Goal: Task Accomplishment & Management: Use online tool/utility

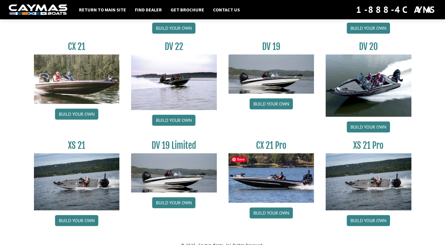
scroll to position [685, 0]
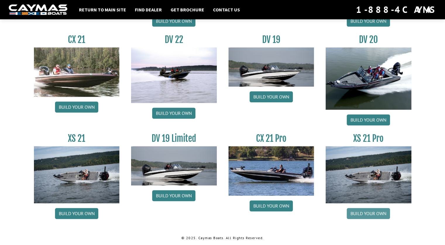
click at [370, 215] on link "Build your own" at bounding box center [368, 213] width 43 height 11
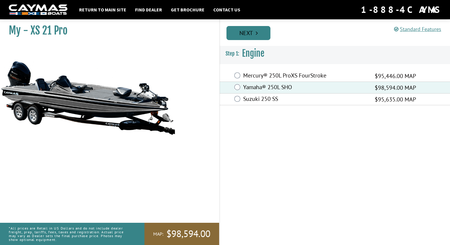
click at [248, 30] on link "Next" at bounding box center [248, 33] width 44 height 14
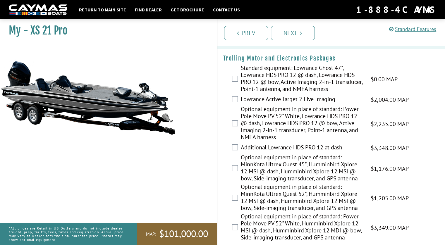
scroll to position [70, 0]
click at [219, 117] on div "Optional equipment in place of standard: Power Pole Move PV 52" White, Lowrance…" at bounding box center [331, 123] width 228 height 37
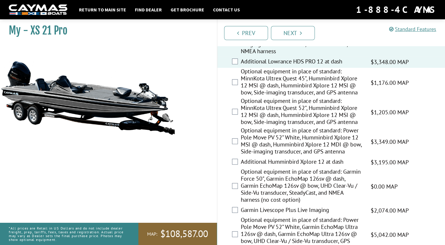
scroll to position [160, 0]
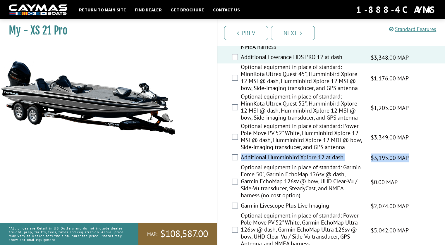
drag, startPoint x: 221, startPoint y: 177, endPoint x: 221, endPoint y: 159, distance: 18.4
click at [223, 159] on fieldset "Please select option. Standard equipment: Lowrance Ghost 47", Lowrance HDS PRO …" at bounding box center [331, 125] width 216 height 302
click at [224, 132] on div "Optional equipment in place of standard: Power Pole Move PV 52" White, Humminbi…" at bounding box center [331, 138] width 228 height 30
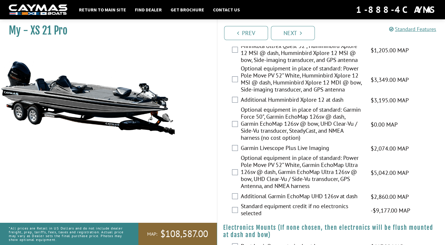
scroll to position [219, 0]
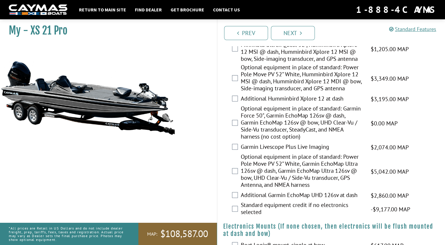
click at [238, 147] on div "Garmin Livescope Plus Live Imaging $2,074.00 MAP $2,448.00 MSRP" at bounding box center [331, 148] width 228 height 12
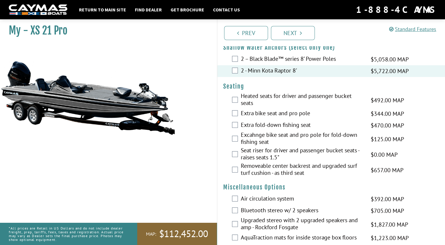
scroll to position [483, 0]
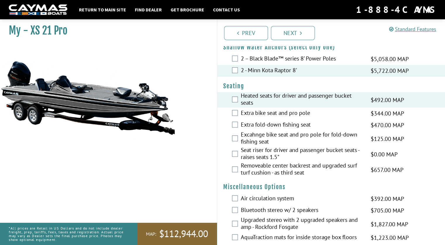
click at [231, 119] on div "Extra fold-down fishing seat $470.00 MAP $555.00 MSRP" at bounding box center [331, 125] width 228 height 12
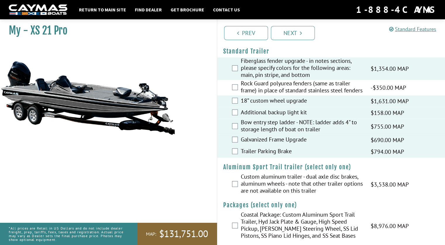
scroll to position [864, 0]
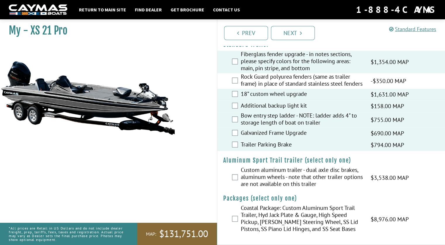
click at [245, 200] on h4 "Packages (select only one)" at bounding box center [331, 198] width 216 height 7
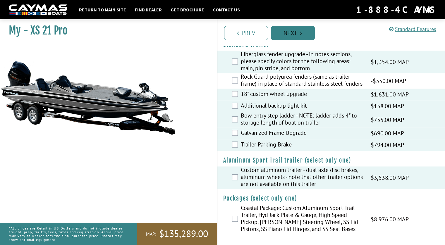
click at [291, 33] on link "Next" at bounding box center [293, 33] width 44 height 14
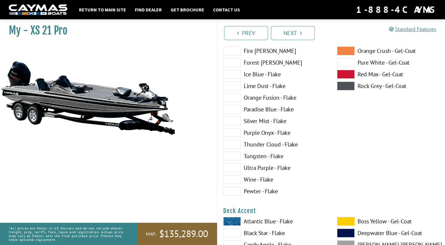
scroll to position [103, 0]
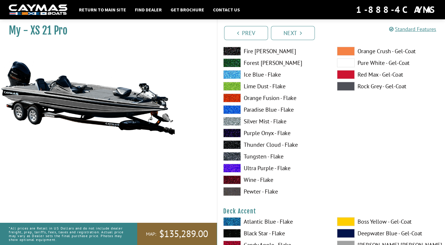
click at [235, 166] on span at bounding box center [232, 168] width 18 height 9
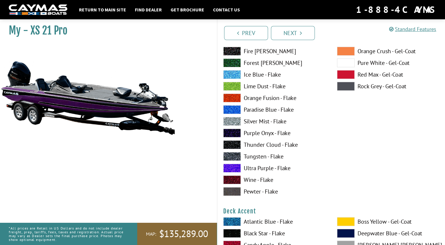
click at [231, 134] on span at bounding box center [232, 133] width 18 height 9
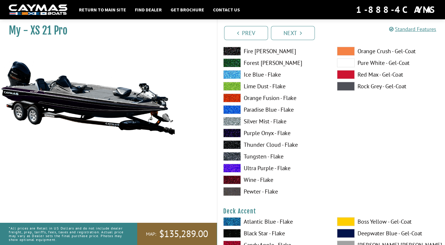
click at [234, 155] on span at bounding box center [232, 156] width 18 height 9
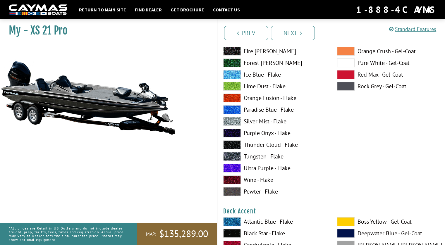
click at [234, 155] on span at bounding box center [232, 156] width 18 height 9
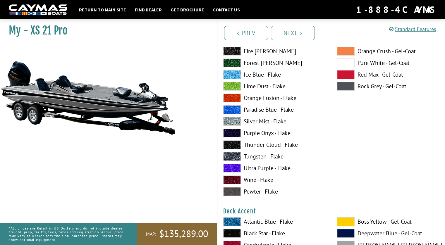
click at [234, 155] on span at bounding box center [232, 156] width 18 height 9
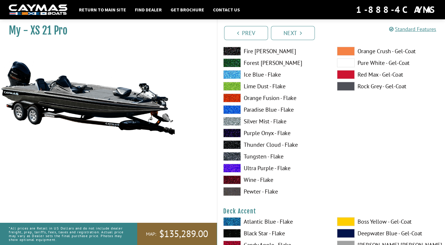
click at [234, 144] on span at bounding box center [232, 144] width 18 height 9
click at [233, 167] on span at bounding box center [232, 168] width 18 height 9
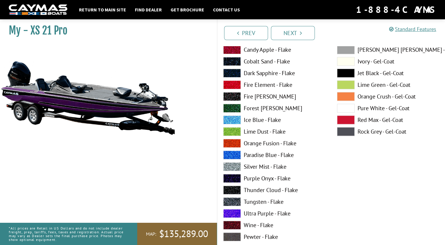
scroll to position [298, 0]
click at [231, 214] on span at bounding box center [232, 214] width 18 height 9
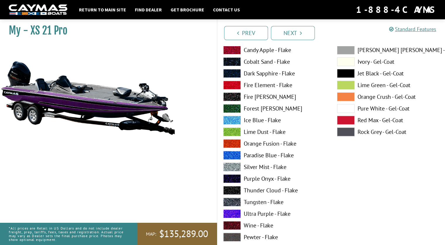
click at [232, 179] on span at bounding box center [232, 178] width 18 height 9
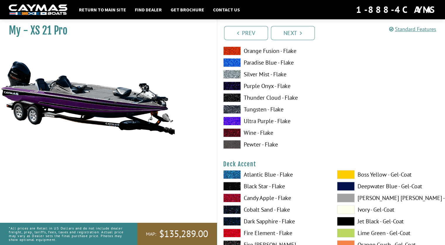
scroll to position [149, 0]
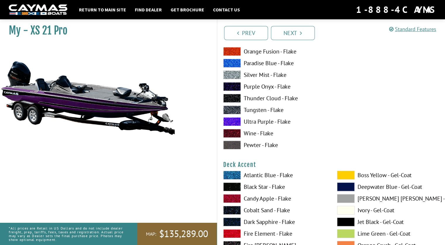
click at [232, 86] on span at bounding box center [232, 86] width 18 height 9
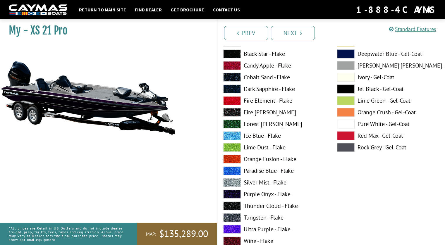
scroll to position [529, 0]
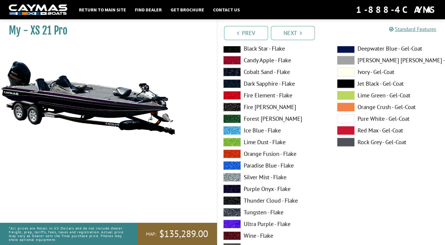
click at [233, 225] on span at bounding box center [232, 224] width 18 height 9
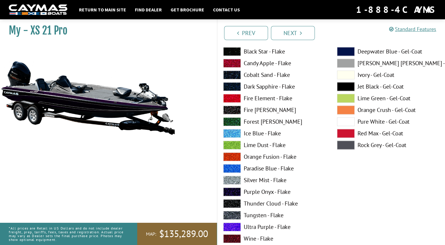
scroll to position [768, 0]
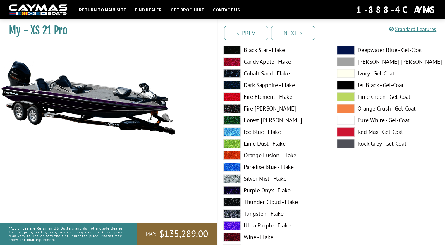
click at [250, 227] on label "Ultra Purple - Flake" at bounding box center [274, 225] width 102 height 9
click at [237, 190] on span at bounding box center [232, 190] width 18 height 9
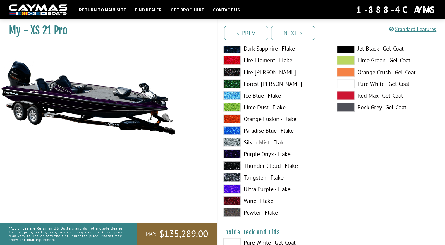
scroll to position [1046, 0]
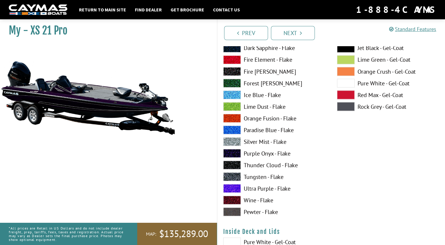
click at [237, 189] on span at bounding box center [232, 188] width 18 height 9
click at [231, 151] on span at bounding box center [232, 153] width 18 height 9
click at [236, 189] on span at bounding box center [232, 188] width 18 height 9
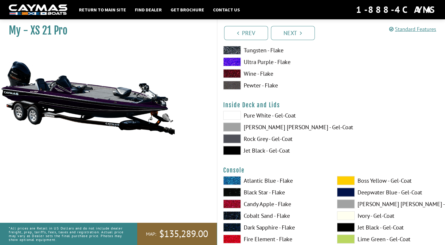
scroll to position [1178, 0]
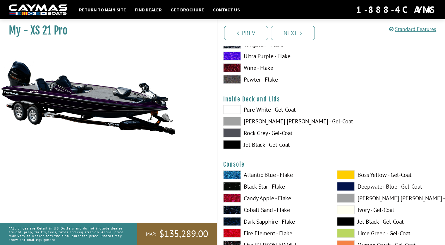
click at [228, 144] on span at bounding box center [232, 144] width 18 height 9
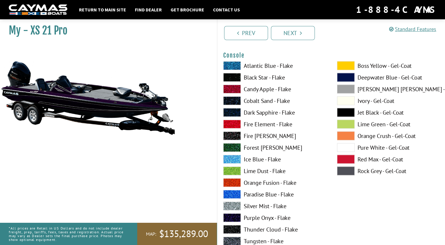
scroll to position [1289, 0]
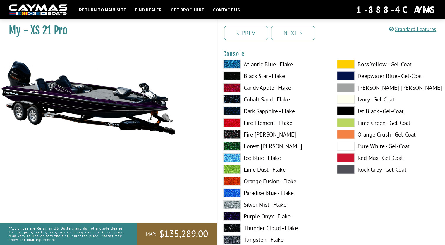
click at [343, 64] on span at bounding box center [346, 64] width 18 height 9
click at [234, 212] on span at bounding box center [232, 216] width 18 height 9
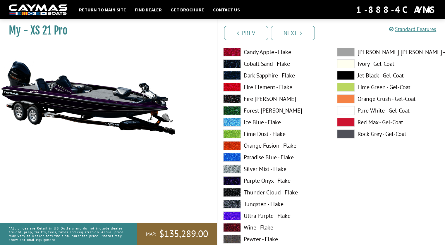
scroll to position [56, 0]
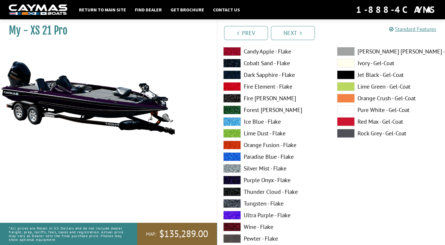
click at [231, 213] on span at bounding box center [232, 215] width 18 height 9
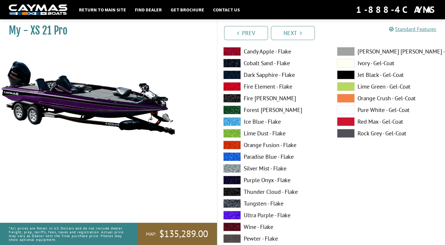
click at [231, 179] on span at bounding box center [232, 180] width 18 height 9
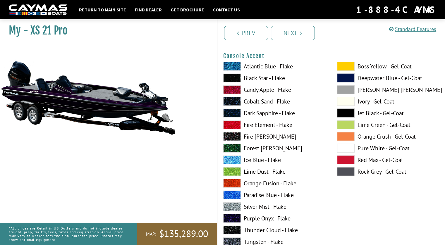
scroll to position [1528, 0]
click at [343, 66] on span at bounding box center [346, 66] width 18 height 9
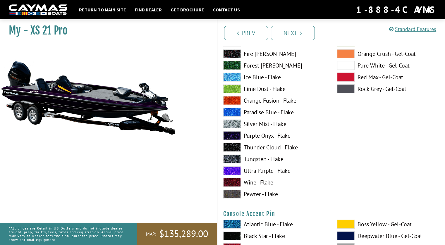
scroll to position [1610, 0]
click at [230, 137] on span at bounding box center [232, 136] width 18 height 9
click at [236, 171] on span at bounding box center [232, 171] width 18 height 9
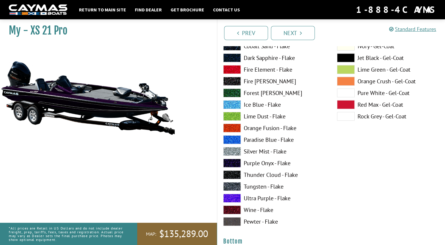
scroll to position [1830, 0]
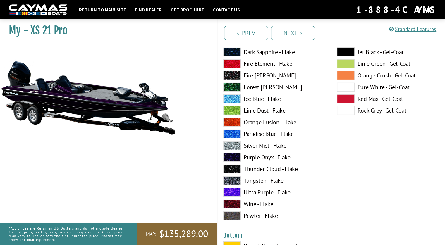
click at [250, 192] on label "Ultra Purple - Flake" at bounding box center [274, 192] width 102 height 9
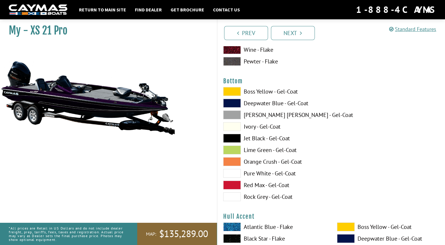
scroll to position [1985, 0]
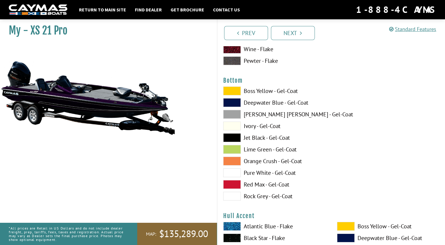
click at [231, 92] on span at bounding box center [232, 91] width 18 height 9
click at [229, 135] on span at bounding box center [232, 137] width 18 height 9
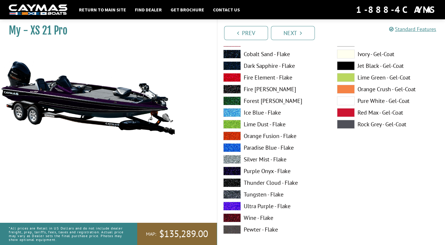
scroll to position [2194, 0]
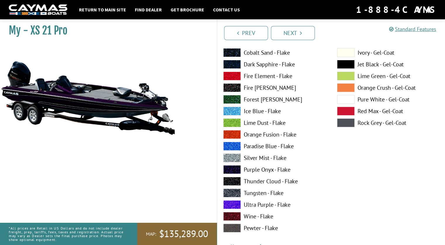
click at [231, 201] on span at bounding box center [232, 204] width 18 height 9
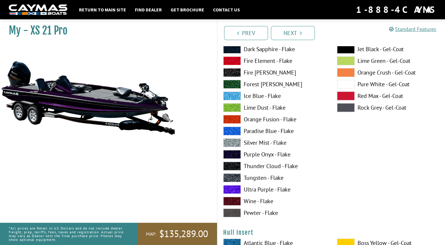
scroll to position [2451, 0]
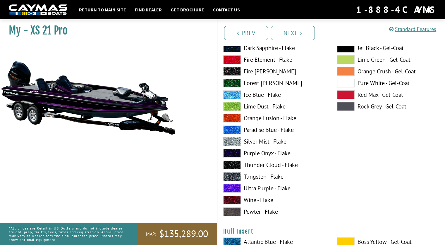
click at [236, 186] on span at bounding box center [232, 188] width 18 height 9
click at [234, 138] on span at bounding box center [232, 141] width 18 height 9
